Goal: Task Accomplishment & Management: Manage account settings

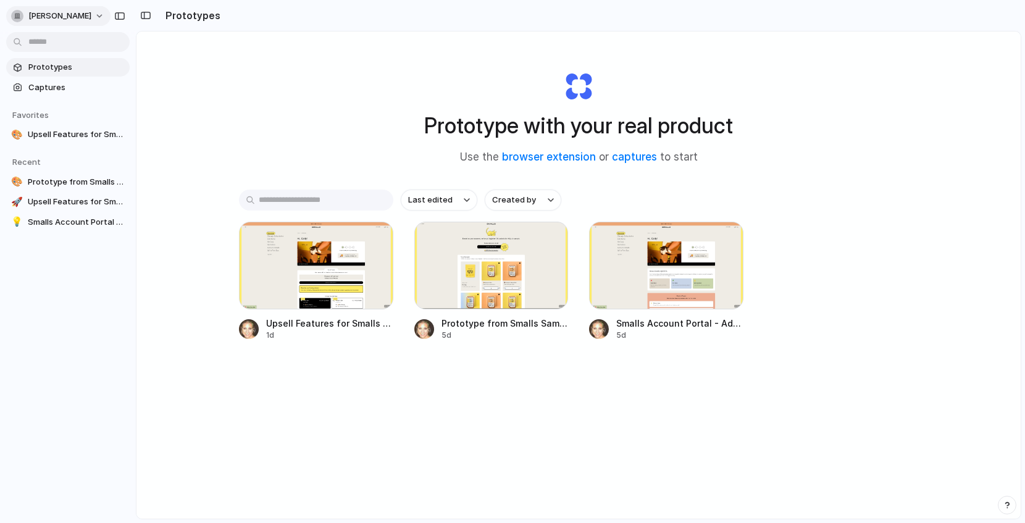
click at [91, 14] on button "[PERSON_NAME]" at bounding box center [58, 16] width 104 height 20
click at [38, 44] on span "Settings" at bounding box center [45, 44] width 34 height 12
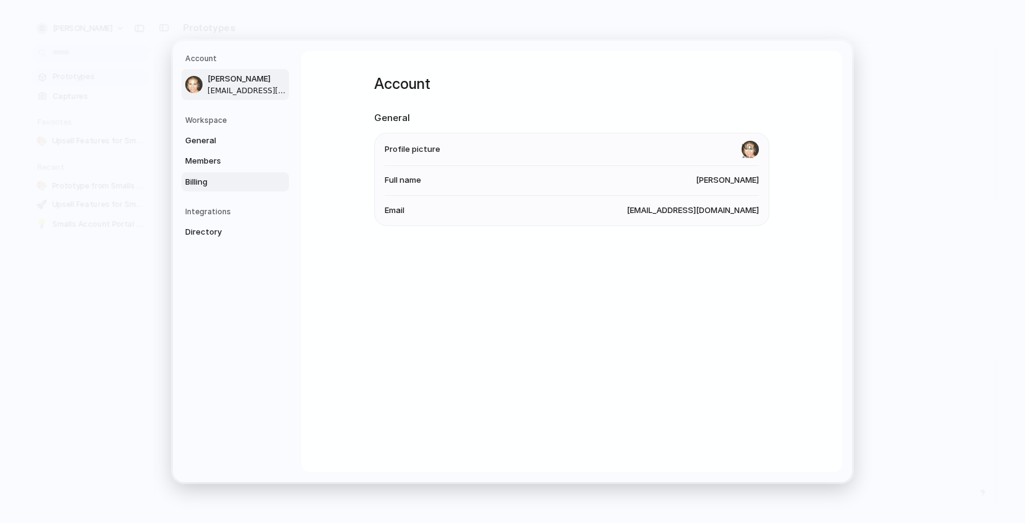
click at [219, 178] on span "Billing" at bounding box center [224, 182] width 79 height 12
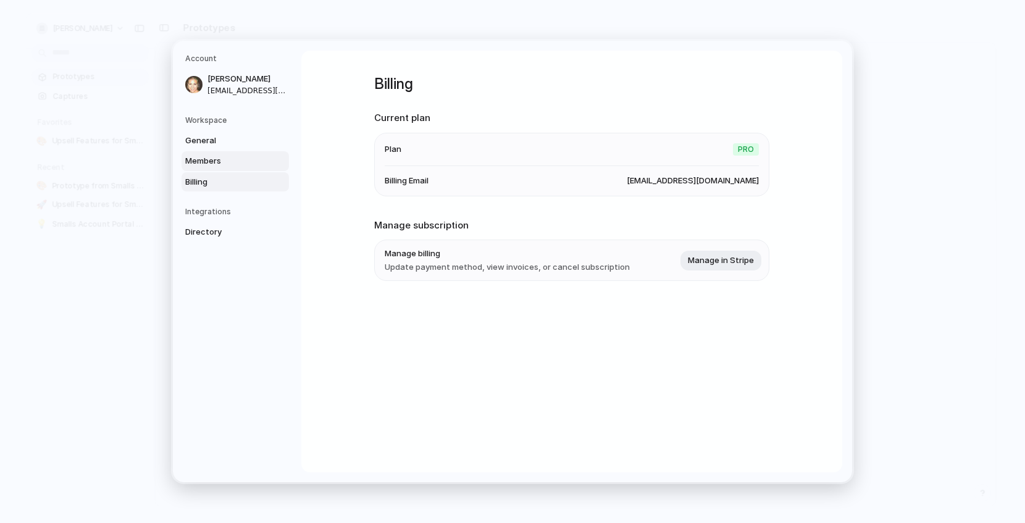
click at [203, 157] on span "Members" at bounding box center [224, 161] width 79 height 12
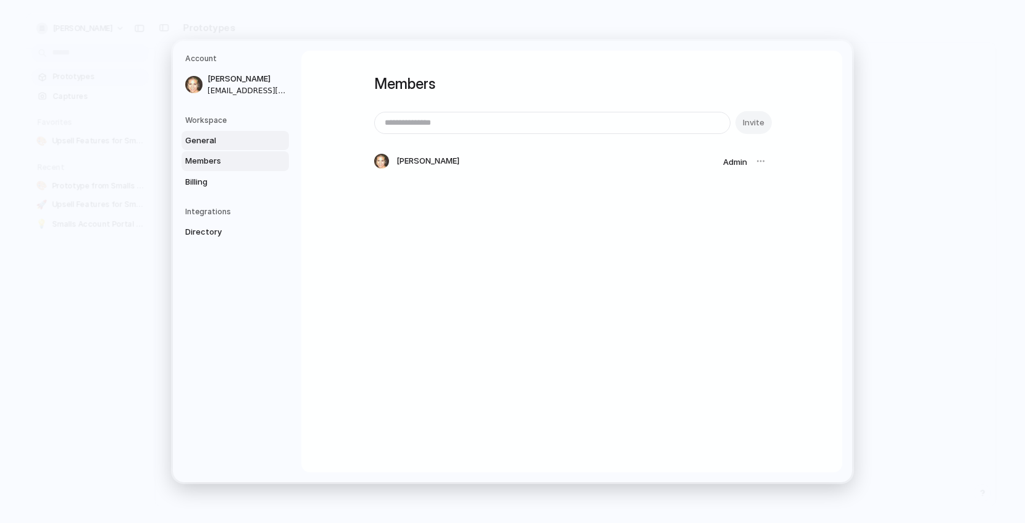
click at [199, 140] on span "General" at bounding box center [224, 141] width 79 height 12
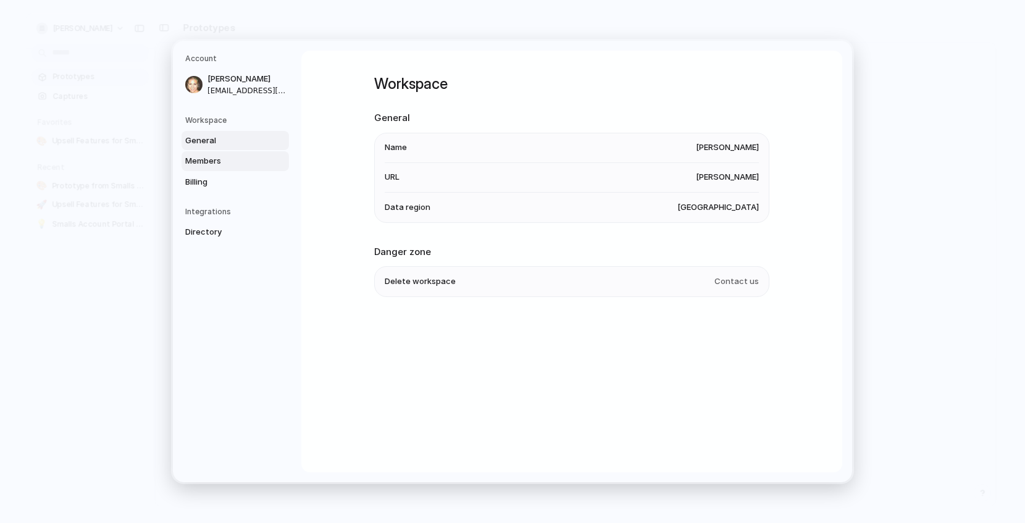
click at [210, 165] on span "Members" at bounding box center [224, 161] width 79 height 12
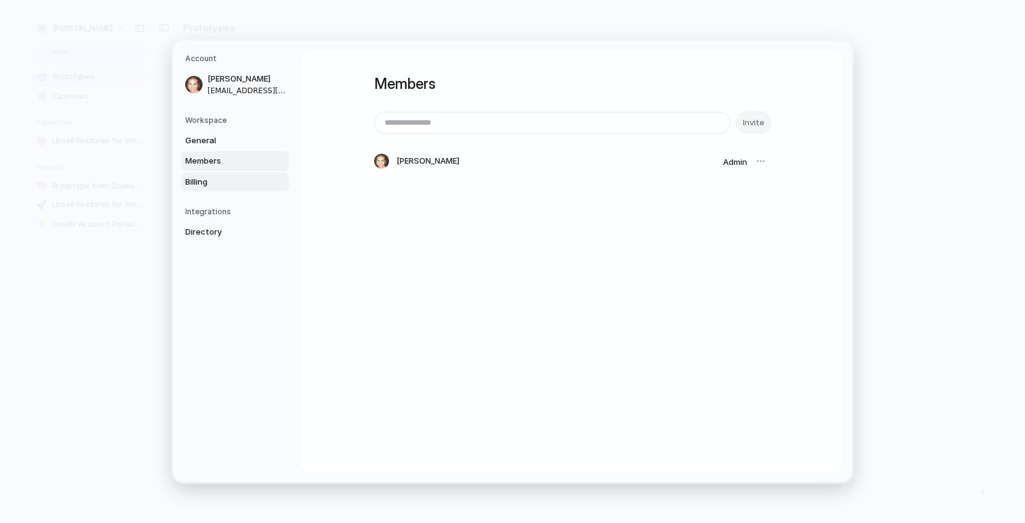
click at [208, 180] on span "Billing" at bounding box center [224, 182] width 79 height 12
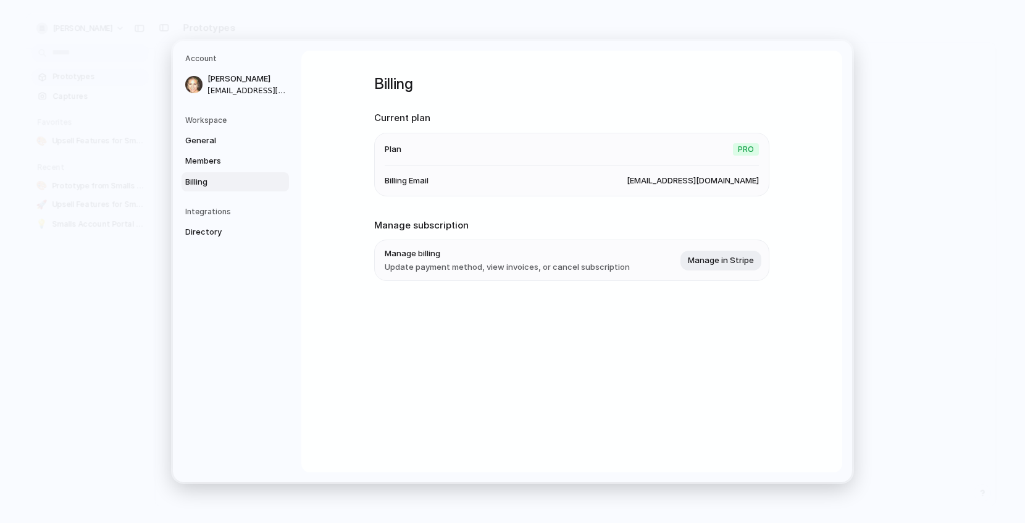
click at [715, 153] on li "Plan Pro" at bounding box center [572, 149] width 374 height 33
click at [720, 178] on span "[EMAIL_ADDRESS][DOMAIN_NAME]" at bounding box center [693, 181] width 132 height 12
click at [227, 71] on link "[PERSON_NAME] [EMAIL_ADDRESS][DOMAIN_NAME]" at bounding box center [235, 84] width 107 height 31
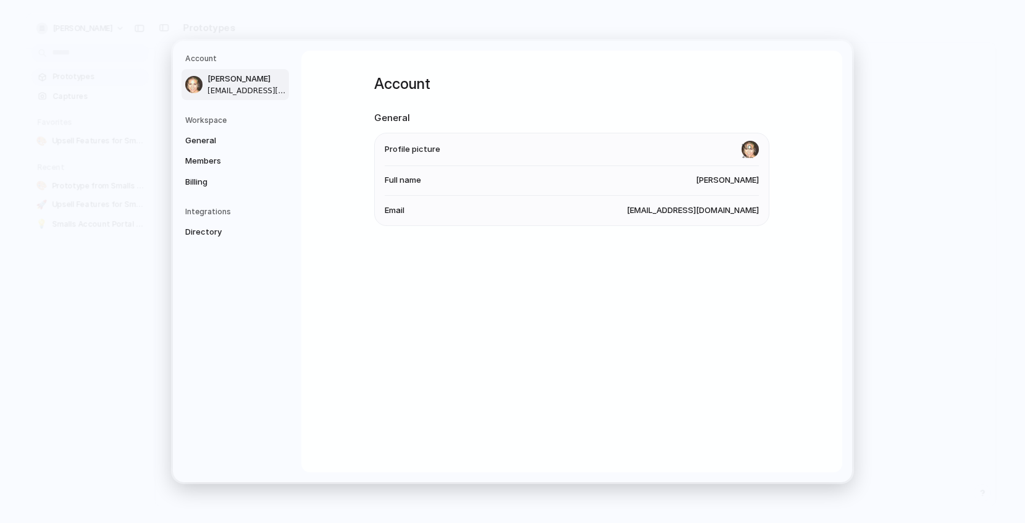
click at [209, 119] on h5 "Workspace" at bounding box center [237, 120] width 104 height 11
click at [209, 137] on span "General" at bounding box center [224, 141] width 79 height 12
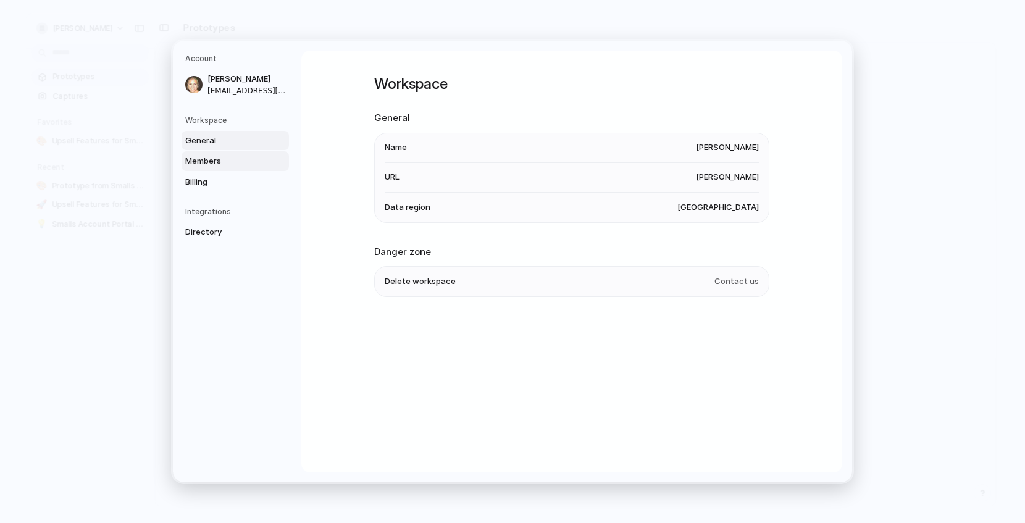
click at [212, 157] on span "Members" at bounding box center [224, 161] width 79 height 12
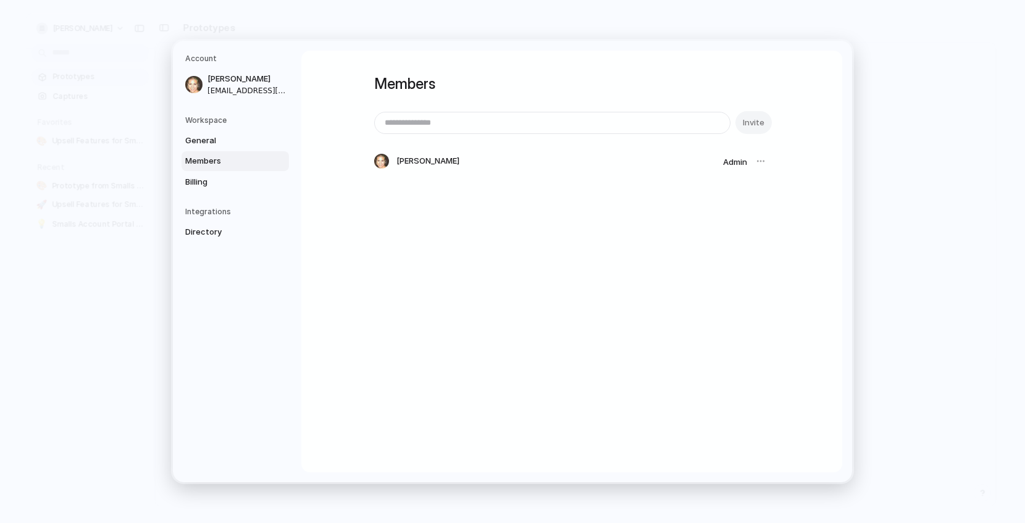
click at [643, 150] on div "[PERSON_NAME] Admin" at bounding box center [571, 161] width 395 height 25
click at [756, 162] on div at bounding box center [760, 161] width 17 height 17
click at [764, 161] on div at bounding box center [760, 161] width 17 height 17
click at [254, 176] on span "Billing" at bounding box center [224, 182] width 79 height 12
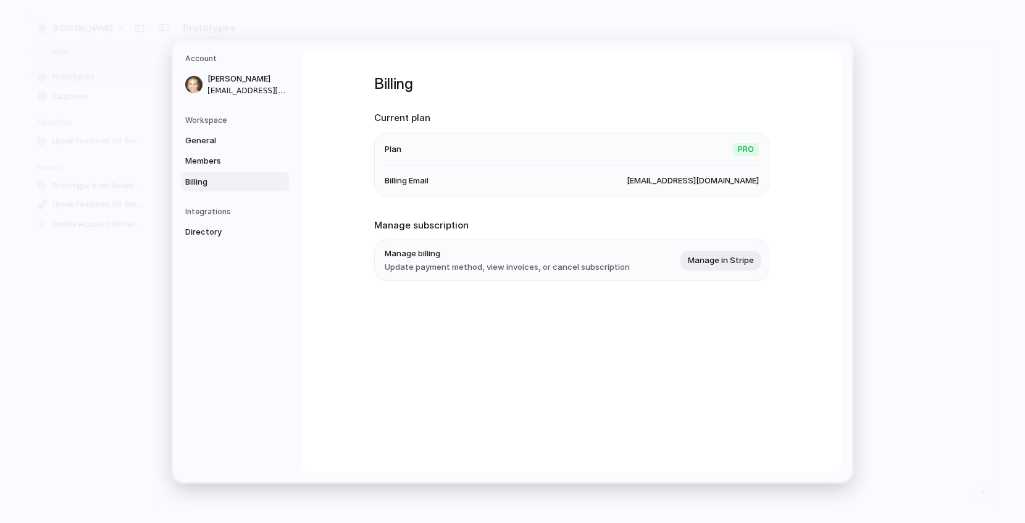
click at [731, 193] on li "Billing Email [EMAIL_ADDRESS][DOMAIN_NAME]" at bounding box center [572, 181] width 374 height 30
click at [740, 264] on span "Manage in Stripe" at bounding box center [721, 260] width 66 height 12
